Goal: Check status: Check status

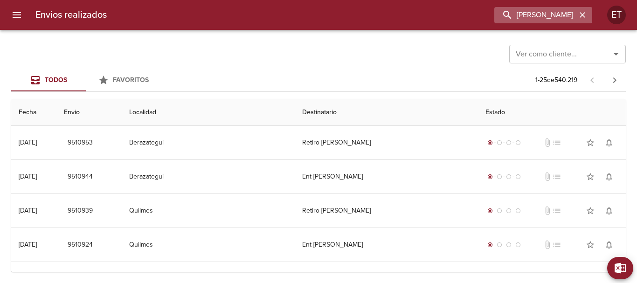
type input "[PERSON_NAME]"
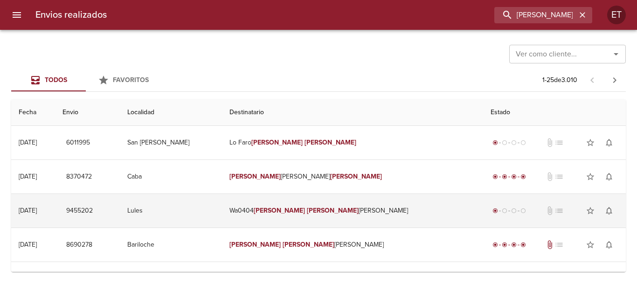
click at [306, 210] on em "[PERSON_NAME]" at bounding box center [280, 211] width 52 height 8
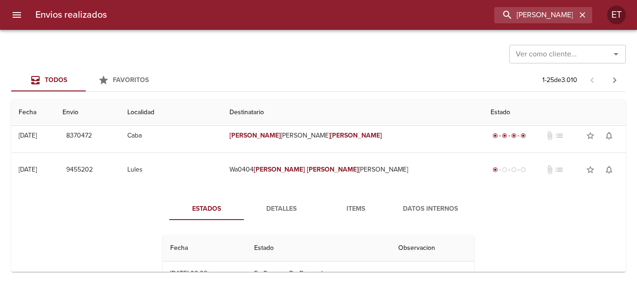
scroll to position [93, 0]
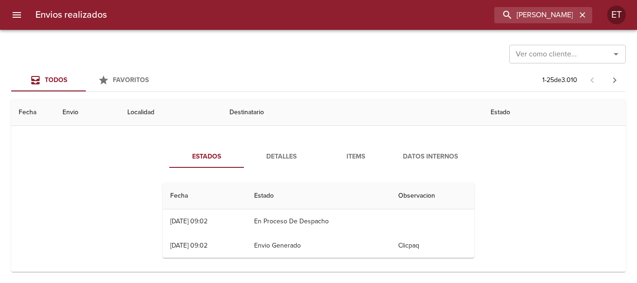
click at [286, 153] on span "Detalles" at bounding box center [281, 157] width 63 height 12
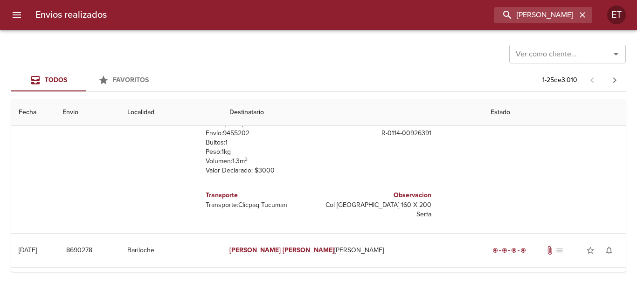
scroll to position [140, 0]
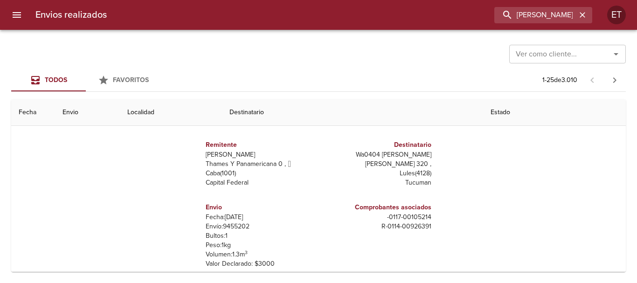
click at [415, 216] on p "- 0117 - 00105214" at bounding box center [376, 217] width 109 height 9
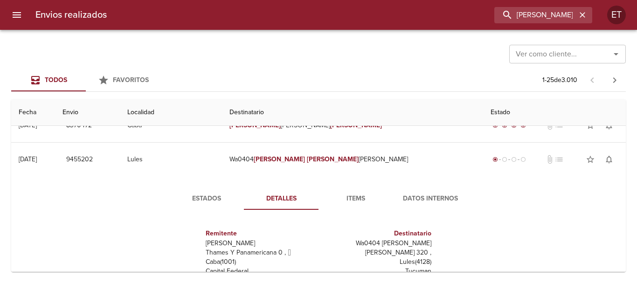
scroll to position [93, 0]
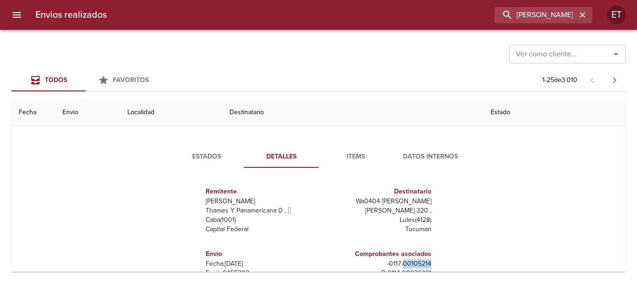
click at [341, 156] on span "Items" at bounding box center [355, 157] width 63 height 12
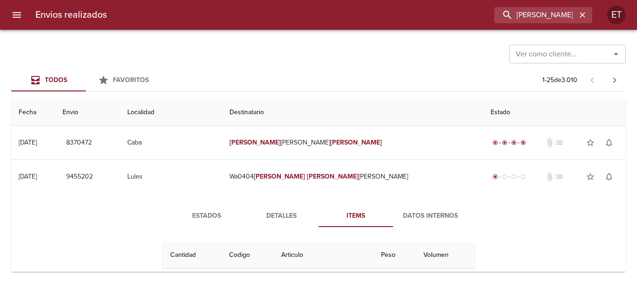
scroll to position [0, 0]
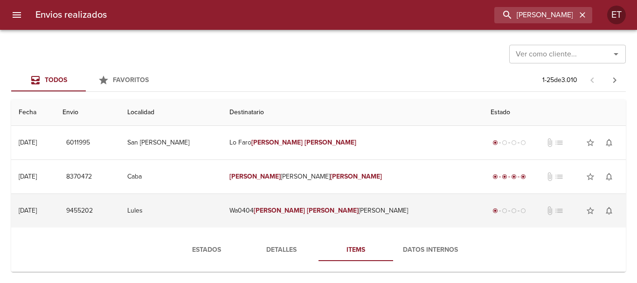
click at [302, 217] on td "Wa0404 [PERSON_NAME]" at bounding box center [353, 211] width 262 height 34
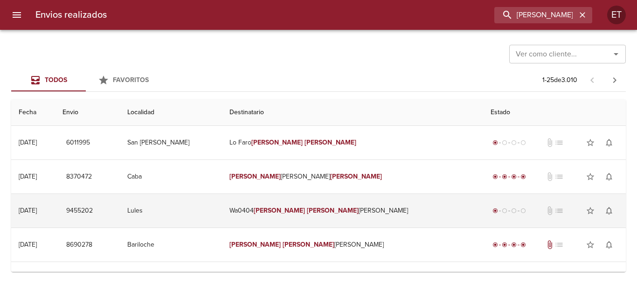
click at [321, 214] on em "[PERSON_NAME]" at bounding box center [333, 211] width 52 height 8
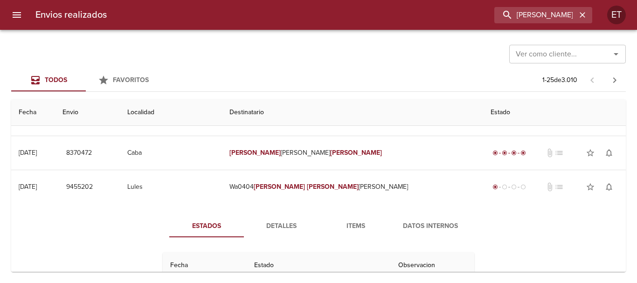
scroll to position [47, 0]
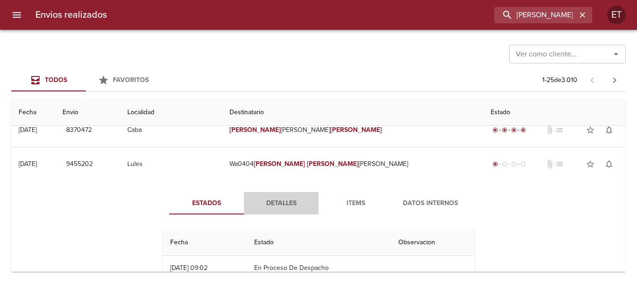
click at [267, 206] on span "Detalles" at bounding box center [281, 204] width 63 height 12
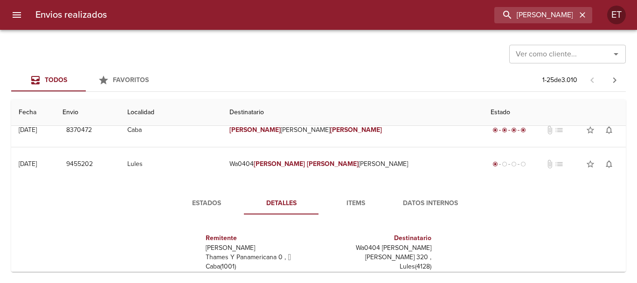
drag, startPoint x: 357, startPoint y: 201, endPoint x: 406, endPoint y: 197, distance: 49.6
click at [357, 201] on span "Items" at bounding box center [355, 204] width 63 height 12
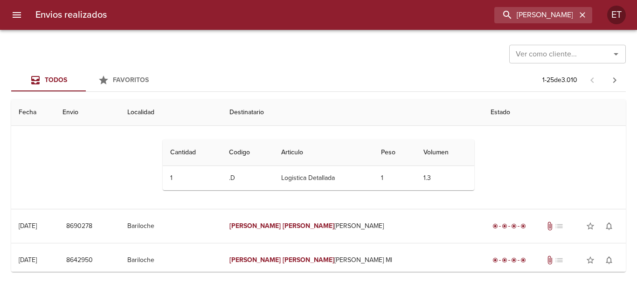
scroll to position [93, 0]
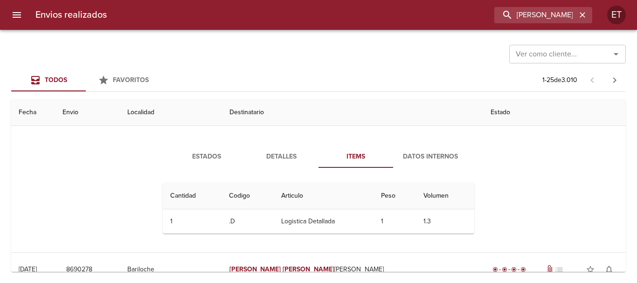
click at [421, 152] on span "Datos Internos" at bounding box center [430, 157] width 63 height 12
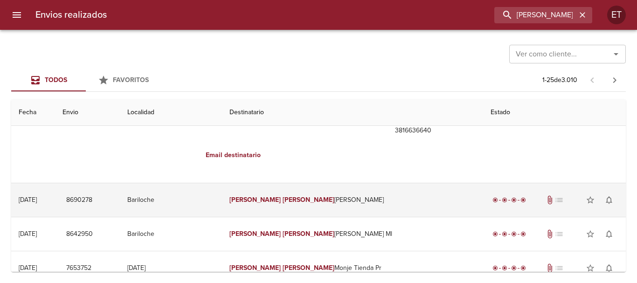
scroll to position [47, 0]
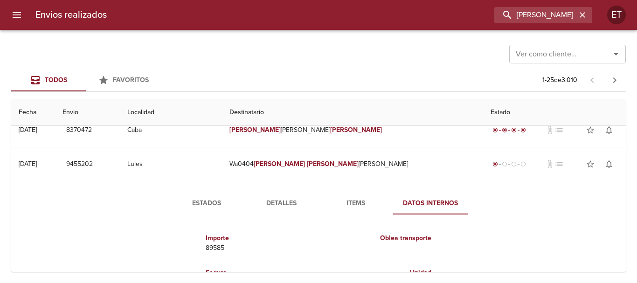
click at [214, 206] on span "Estados" at bounding box center [206, 204] width 63 height 12
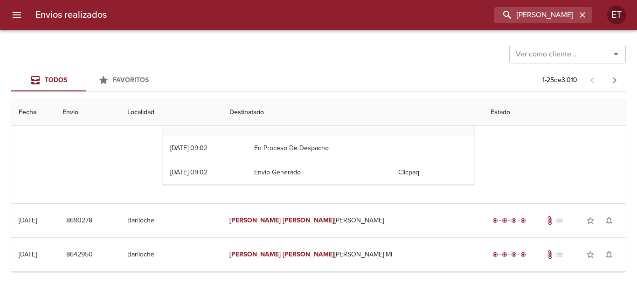
scroll to position [93, 0]
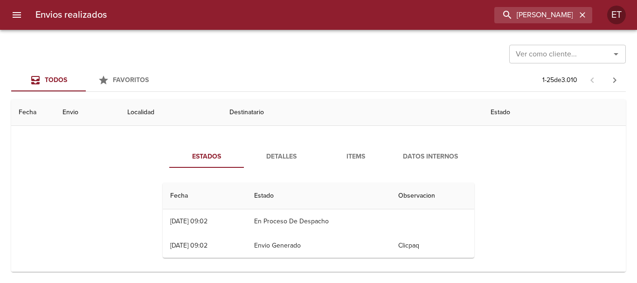
drag, startPoint x: 291, startPoint y: 217, endPoint x: 365, endPoint y: 230, distance: 74.8
click at [361, 229] on td "En Proceso De Despacho" at bounding box center [319, 221] width 144 height 24
drag, startPoint x: 365, startPoint y: 230, endPoint x: 397, endPoint y: 241, distance: 33.8
click at [368, 231] on td "En Proceso De Despacho" at bounding box center [319, 221] width 144 height 24
drag, startPoint x: 413, startPoint y: 245, endPoint x: 229, endPoint y: 278, distance: 187.2
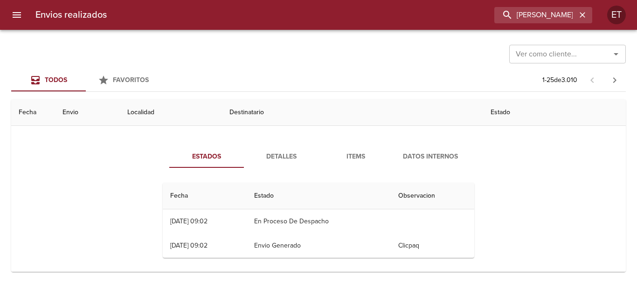
click at [226, 0] on html "Envios realizados [PERSON_NAME] ET [PERSON_NAME] como cliente... Ver como clien…" at bounding box center [318, 0] width 637 height 0
click at [247, 235] on td "04/08 [DATE] 09:02" at bounding box center [205, 246] width 84 height 24
click at [286, 165] on button "Detalles" at bounding box center [281, 157] width 75 height 22
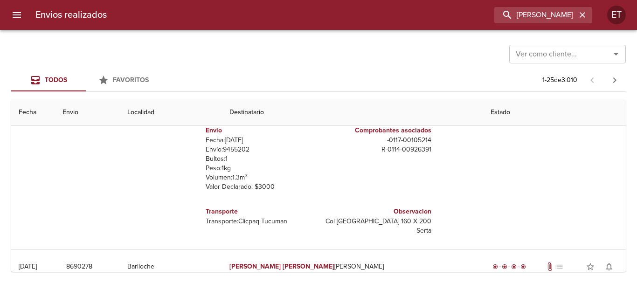
scroll to position [233, 0]
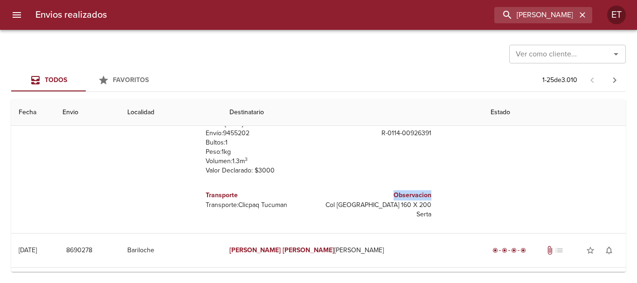
drag, startPoint x: 441, startPoint y: 199, endPoint x: 352, endPoint y: 199, distance: 89.1
click at [326, 197] on div "Remitente Wamaro Sa Thames Y Panamericana 0 ,   Caba ( 1001 ) Capital Federal D…" at bounding box center [318, 128] width 319 height 187
click at [359, 201] on p "Col [GEOGRAPHIC_DATA] 160 X 200 Serta" at bounding box center [376, 210] width 109 height 19
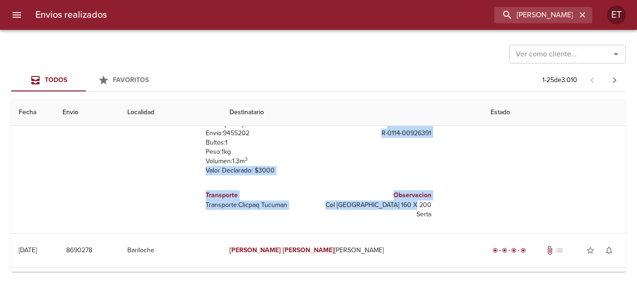
drag, startPoint x: 434, startPoint y: 203, endPoint x: 275, endPoint y: 160, distance: 164.9
click at [281, 160] on div "Remitente Wamaro Sa Thames Y Panamericana 0 ,   Caba ( 1001 ) Capital Federal D…" at bounding box center [318, 128] width 319 height 187
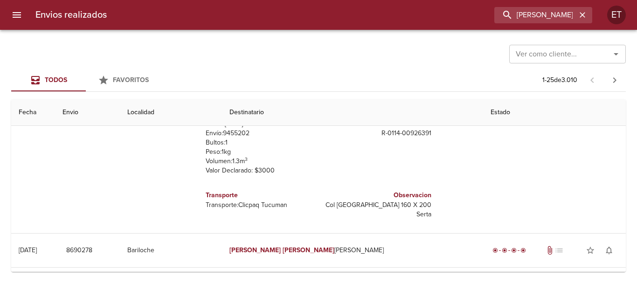
drag, startPoint x: 251, startPoint y: 150, endPoint x: 248, endPoint y: 146, distance: 5.6
click at [250, 149] on p "Peso: 1 kg" at bounding box center [260, 151] width 109 height 9
click at [237, 133] on p "Envío: 9455202" at bounding box center [260, 133] width 109 height 9
copy p "9455202"
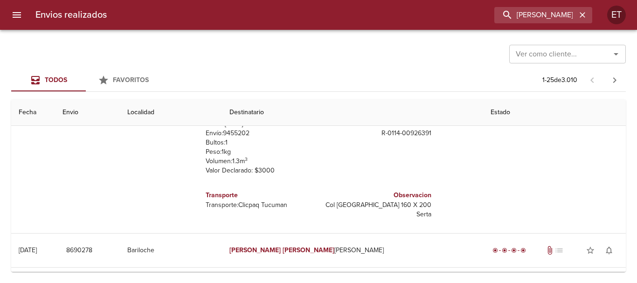
click at [286, 175] on p "Valor Declarado: $ 3000" at bounding box center [260, 170] width 109 height 9
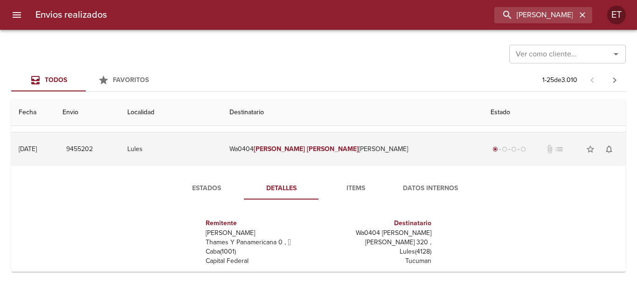
scroll to position [47, 0]
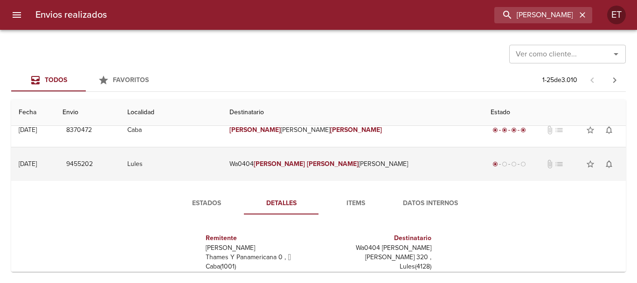
click at [322, 160] on em "[PERSON_NAME]" at bounding box center [333, 164] width 52 height 8
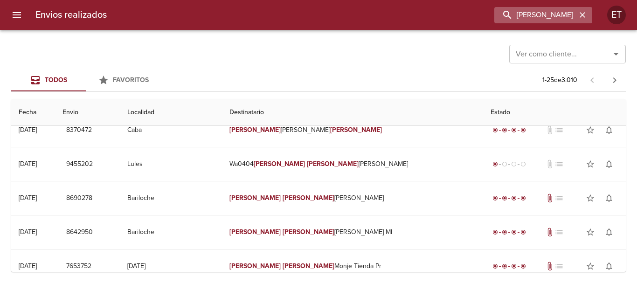
click at [582, 12] on icon "button" at bounding box center [582, 14] width 9 height 9
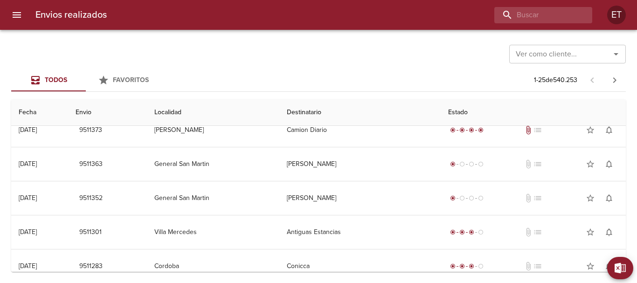
scroll to position [0, 0]
